Goal: Obtain resource: Obtain resource

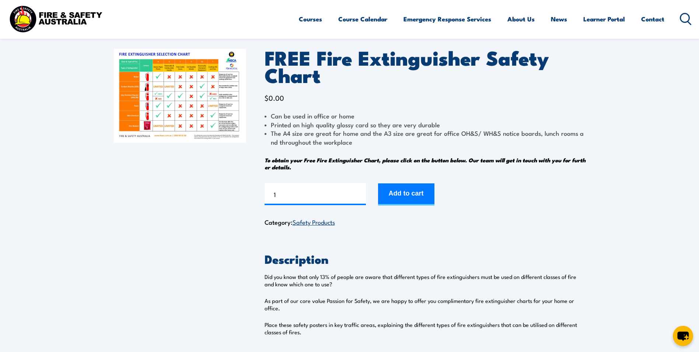
scroll to position [111, 0]
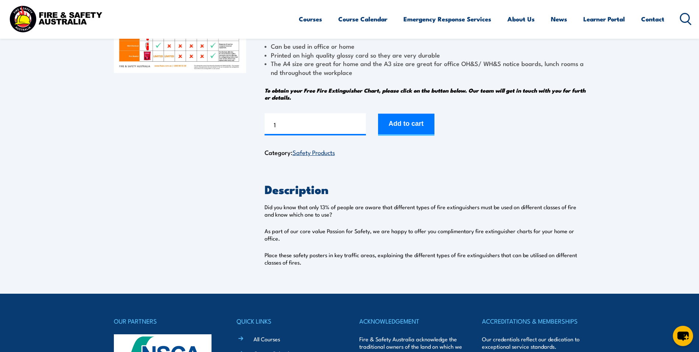
click at [179, 55] on img at bounding box center [180, 26] width 132 height 94
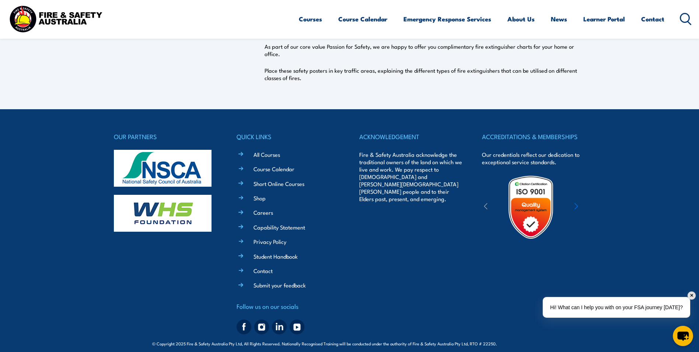
scroll to position [302, 0]
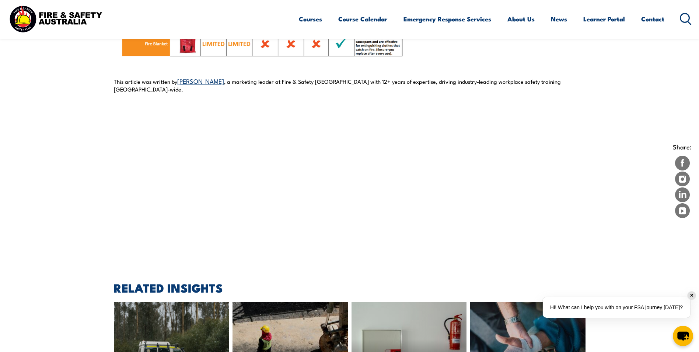
scroll to position [811, 0]
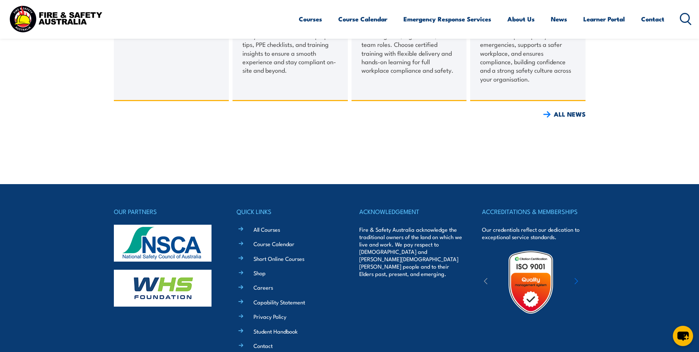
scroll to position [1217, 0]
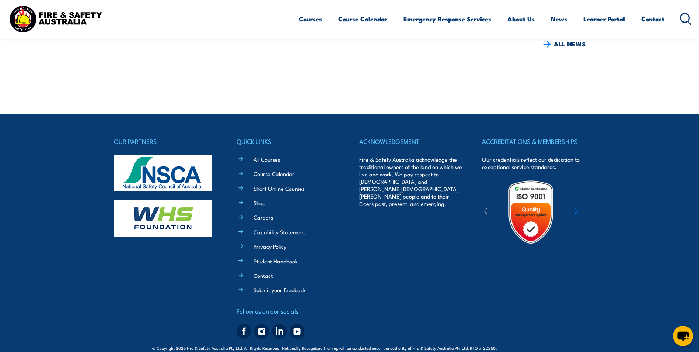
click at [276, 257] on link "Student Handbook" at bounding box center [276, 261] width 44 height 8
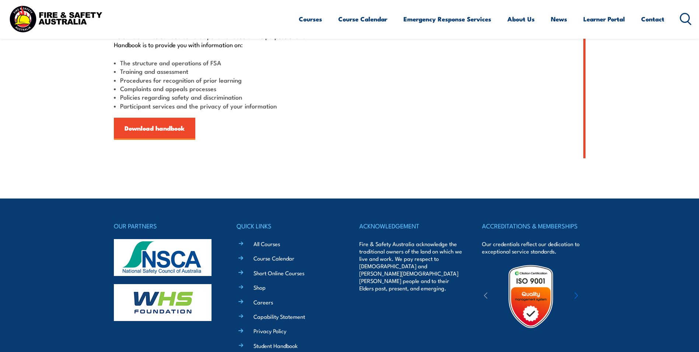
scroll to position [295, 0]
